Goal: Information Seeking & Learning: Learn about a topic

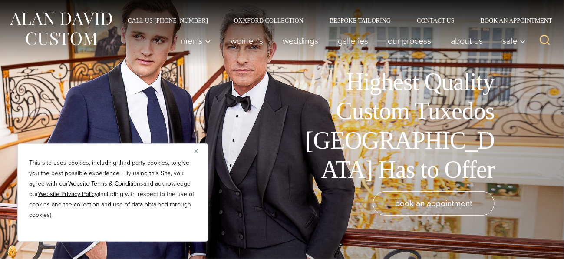
click at [199, 150] on button "Close" at bounding box center [199, 151] width 10 height 10
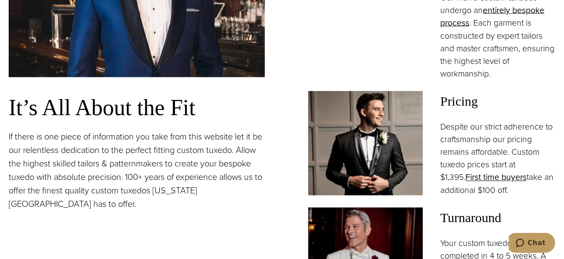
scroll to position [632, 0]
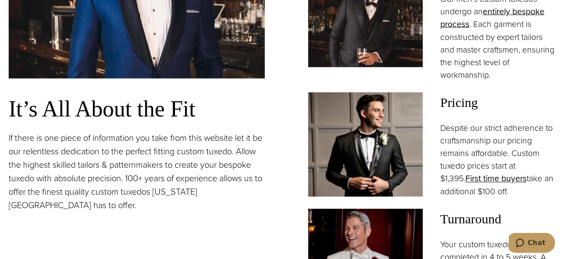
click at [361, 67] on img at bounding box center [365, 15] width 115 height 104
click at [354, 67] on img at bounding box center [365, 15] width 115 height 104
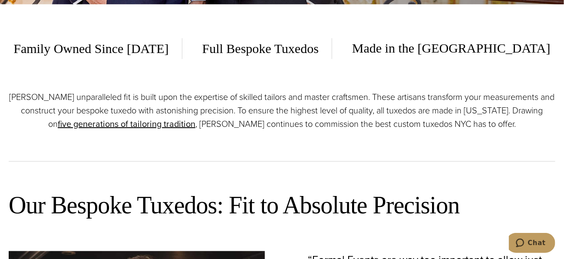
scroll to position [316, 0]
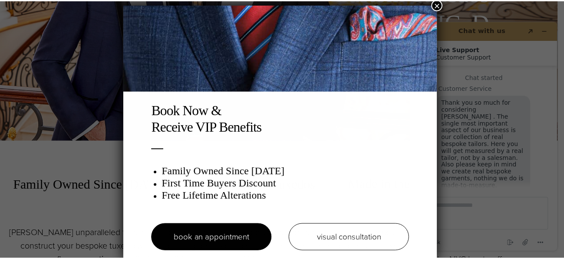
scroll to position [4, 0]
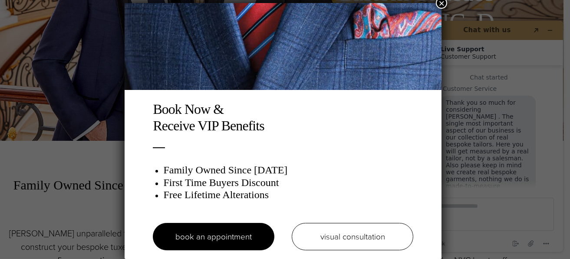
click at [445, 3] on button "×" at bounding box center [441, 2] width 11 height 11
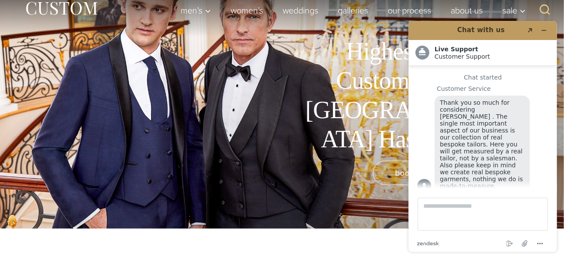
scroll to position [0, 0]
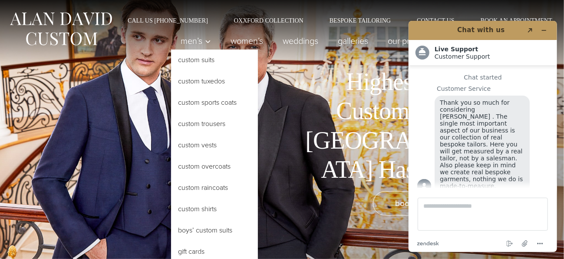
click at [171, 92] on link "Custom Tuxedos" at bounding box center [214, 81] width 87 height 21
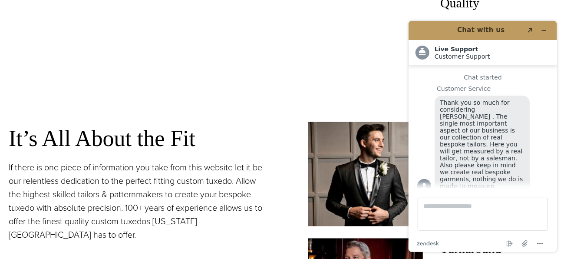
scroll to position [671, 0]
